Goal: Task Accomplishment & Management: Use online tool/utility

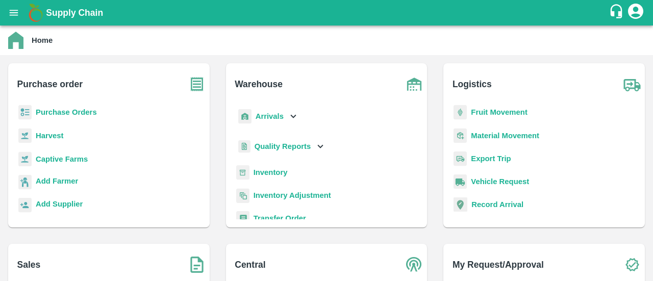
click at [69, 111] on b "Purchase Orders" at bounding box center [66, 112] width 61 height 8
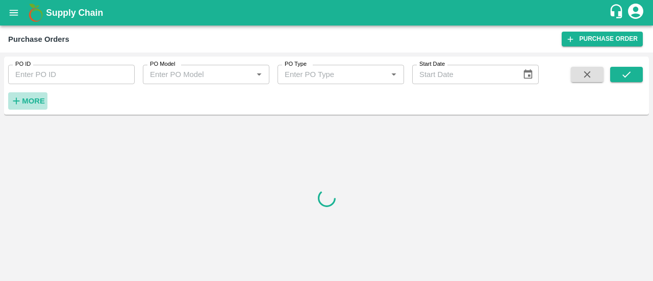
click at [31, 93] on button "More" at bounding box center [27, 100] width 39 height 17
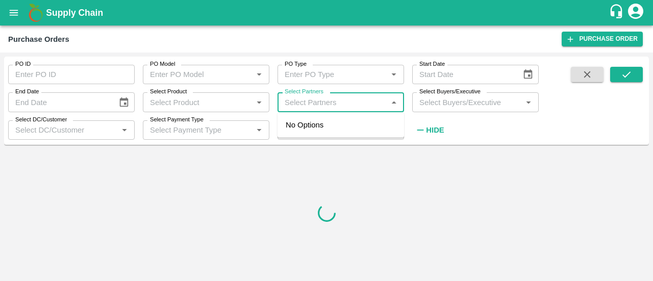
click at [359, 106] on input "Select Partners" at bounding box center [332, 101] width 104 height 13
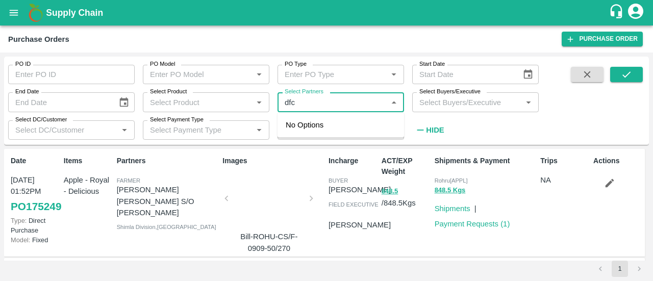
type input "dfc"
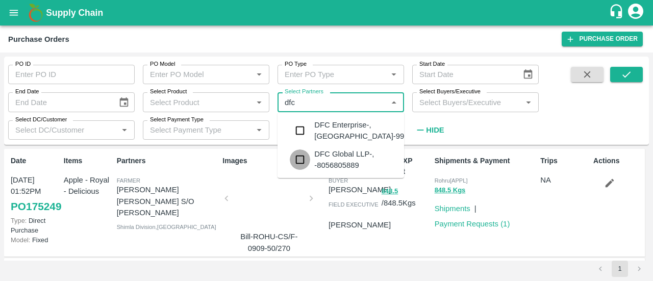
click at [295, 161] on input "checkbox" at bounding box center [300, 159] width 20 height 20
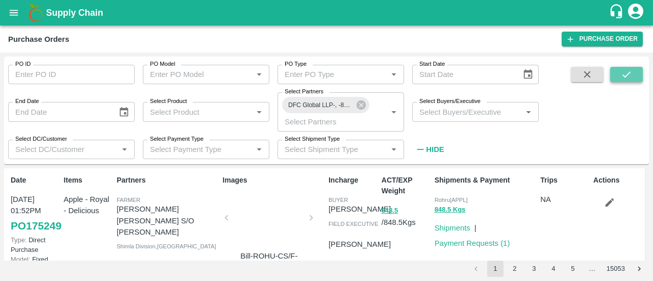
click at [621, 78] on icon "submit" at bounding box center [626, 74] width 11 height 11
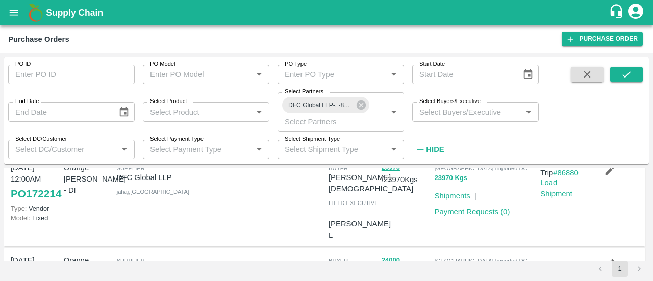
scroll to position [302, 0]
